Goal: Check status

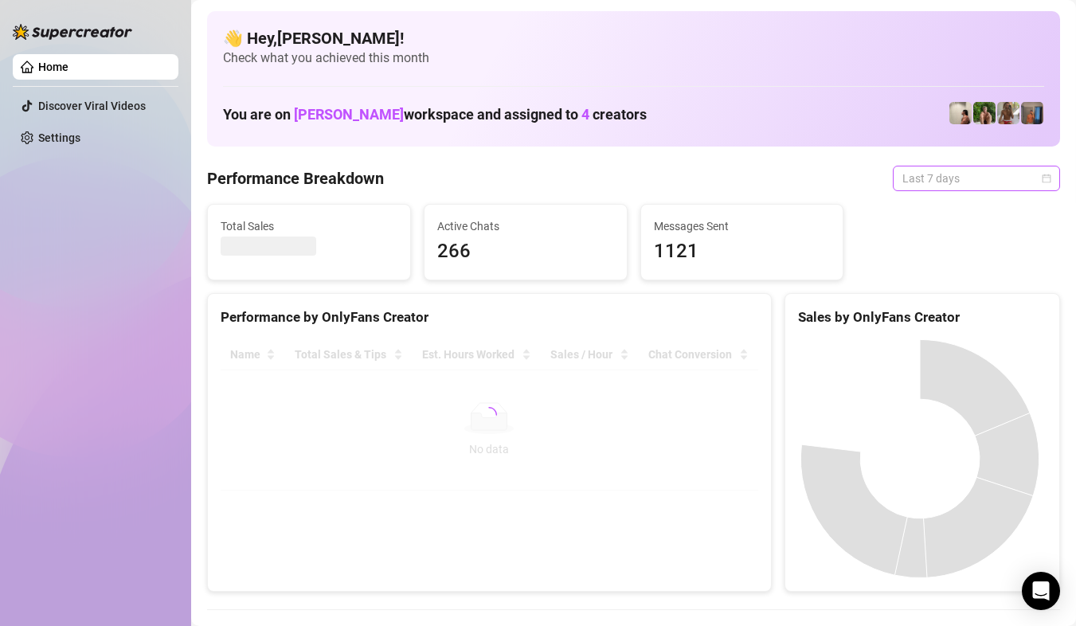
click at [1027, 183] on span "Last 7 days" at bounding box center [976, 178] width 148 height 24
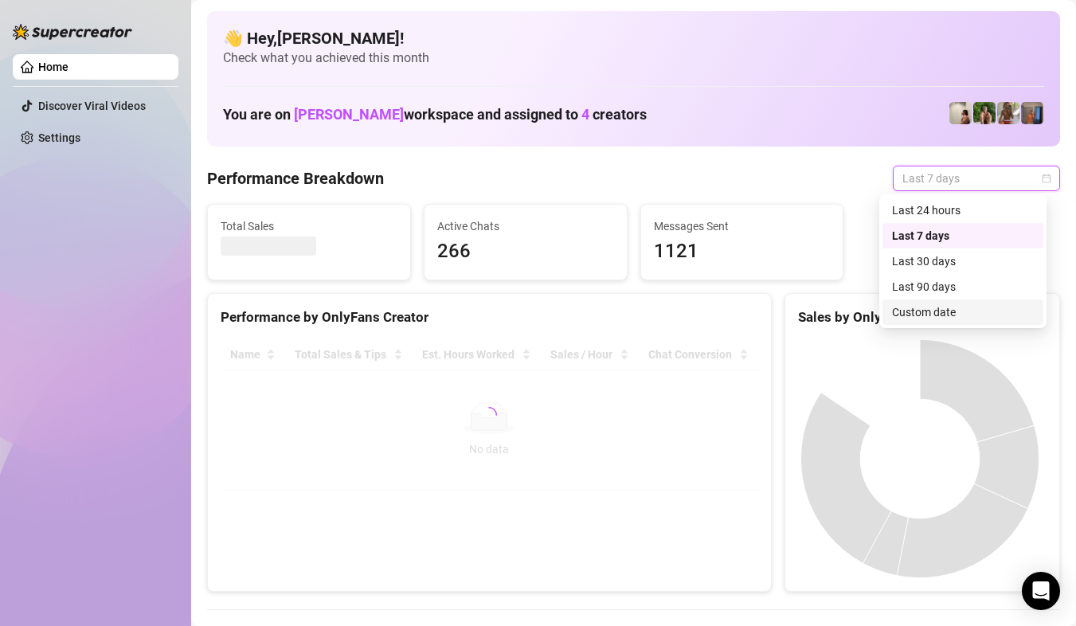
click at [999, 310] on div "Custom date" at bounding box center [963, 312] width 142 height 18
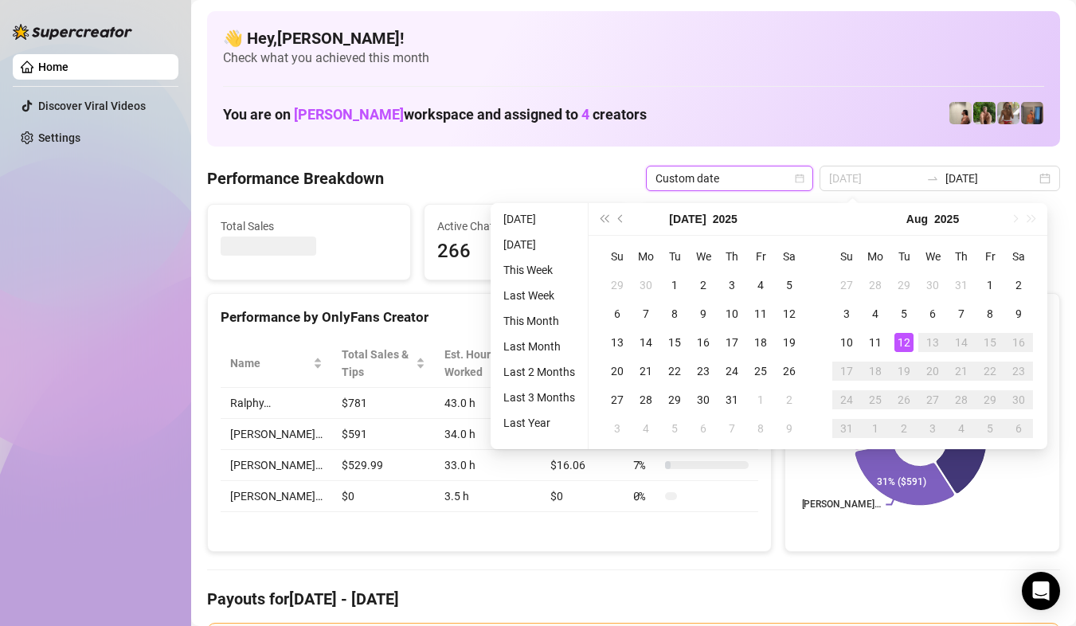
type input "[DATE]"
click at [905, 346] on div "12" at bounding box center [903, 342] width 19 height 19
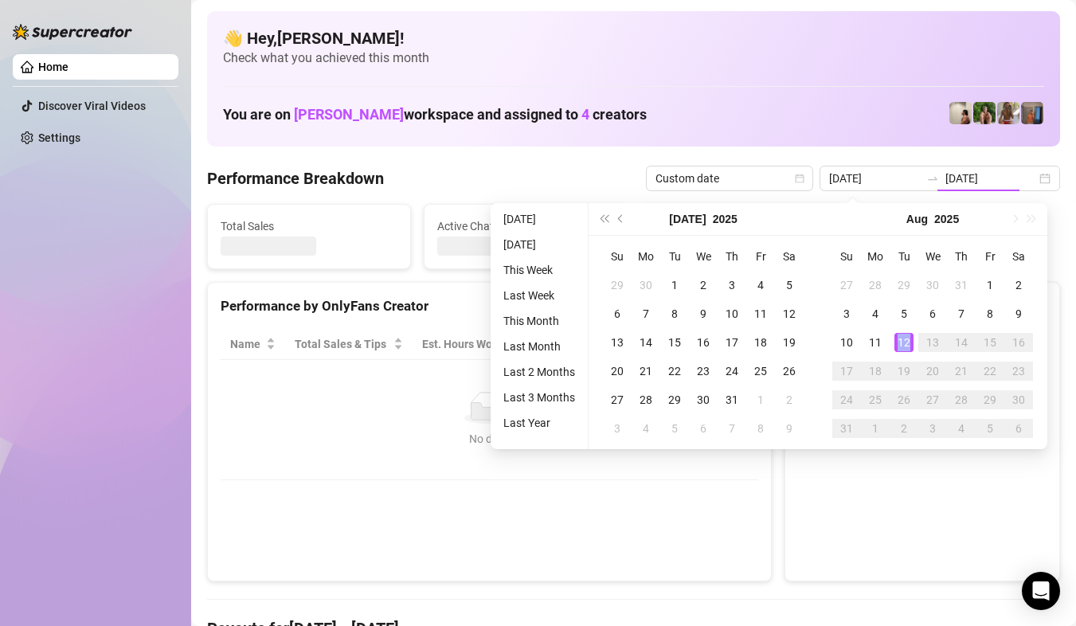
type input "[DATE]"
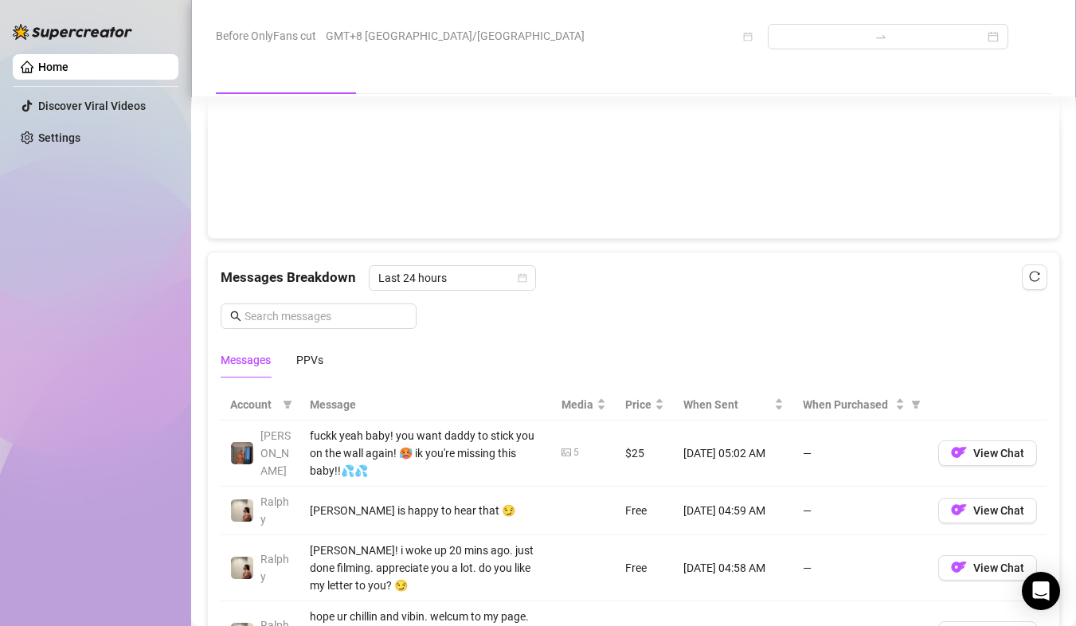
scroll to position [1274, 0]
